Goal: Information Seeking & Learning: Learn about a topic

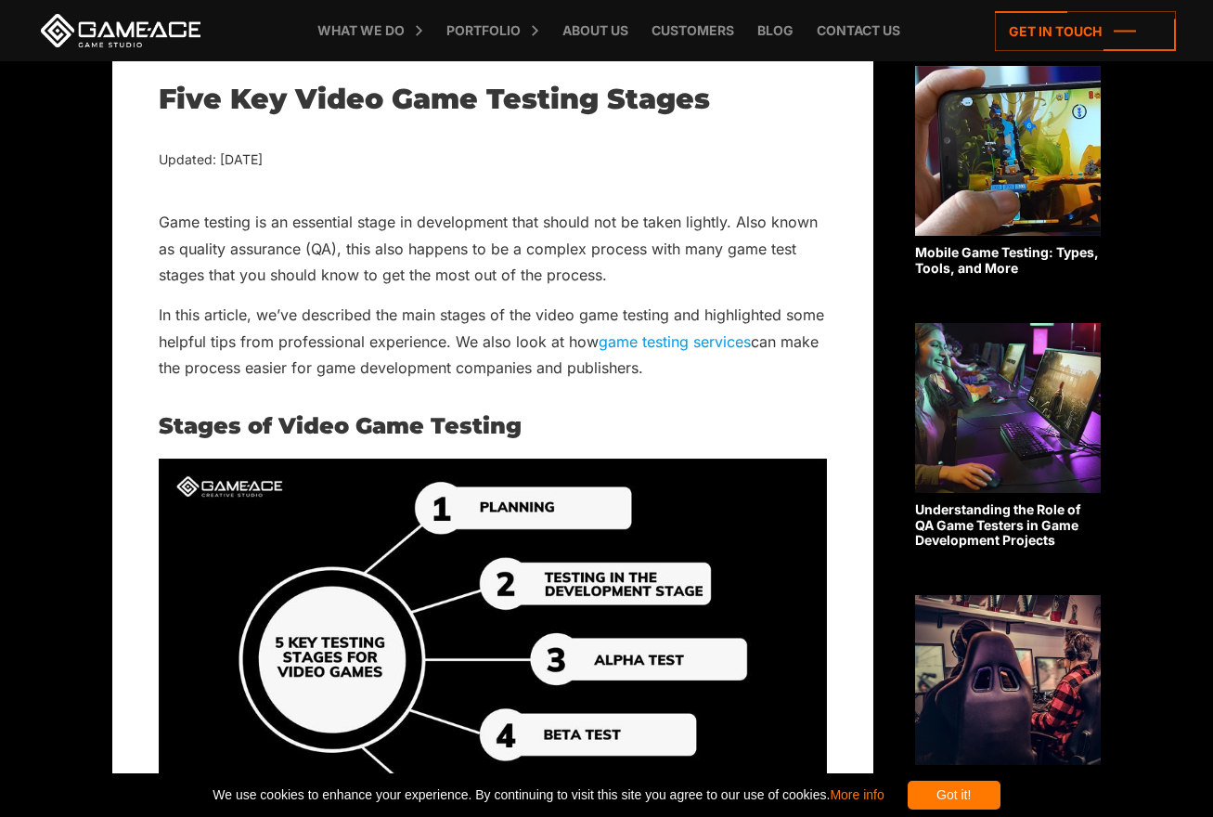
scroll to position [557, 0]
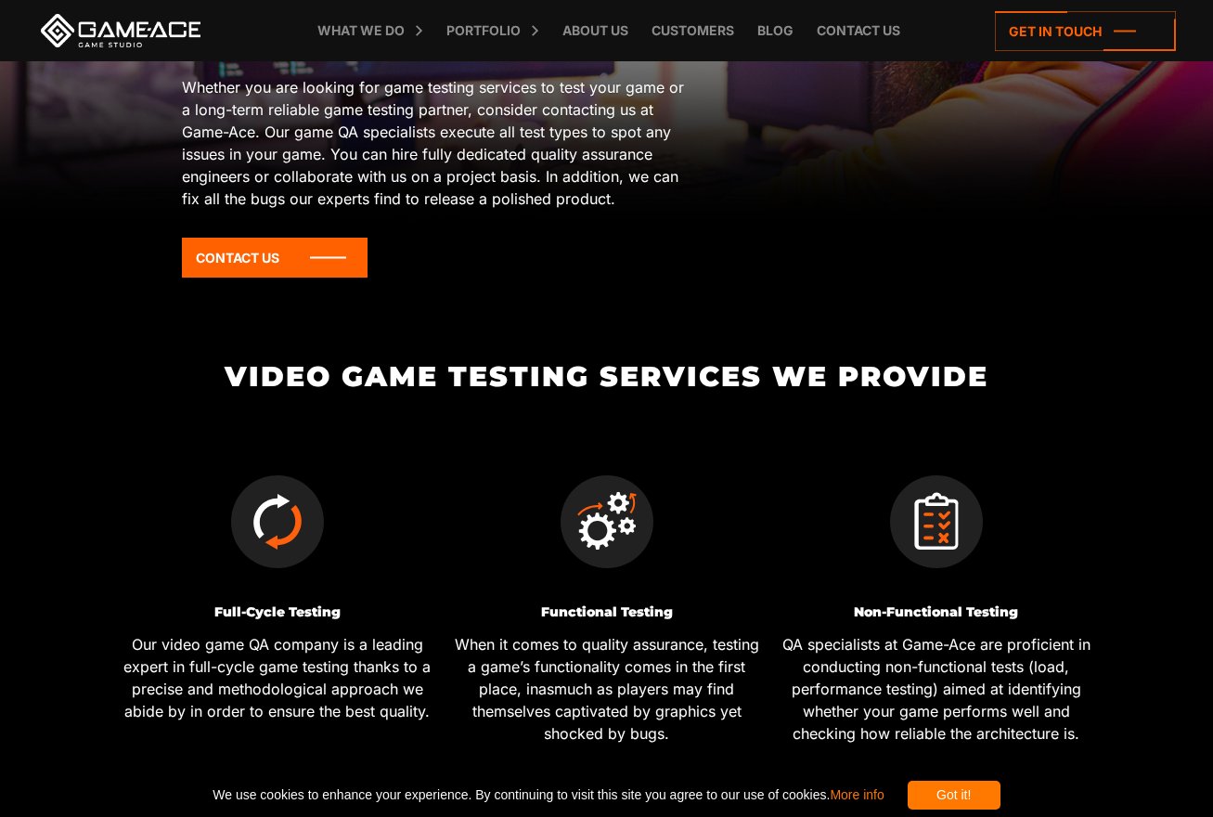
scroll to position [464, 0]
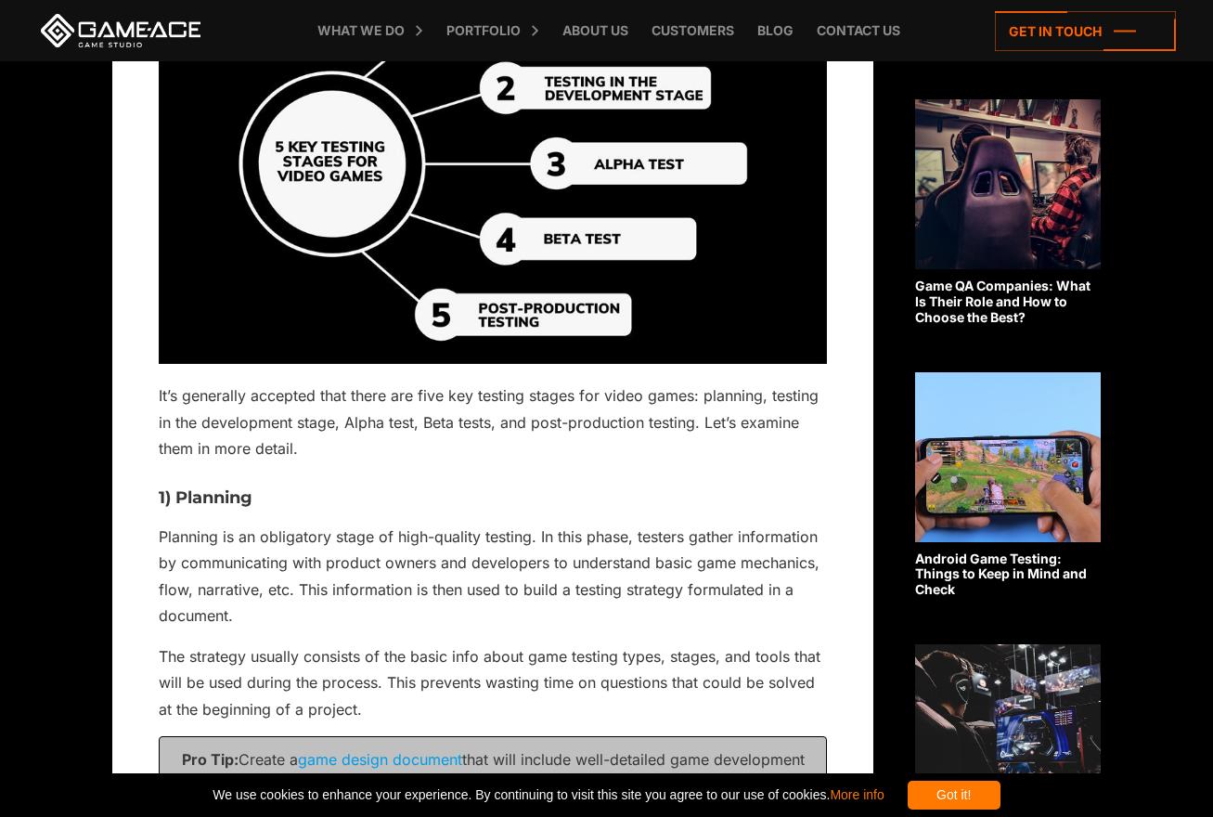
scroll to position [1021, 0]
